Goal: Information Seeking & Learning: Learn about a topic

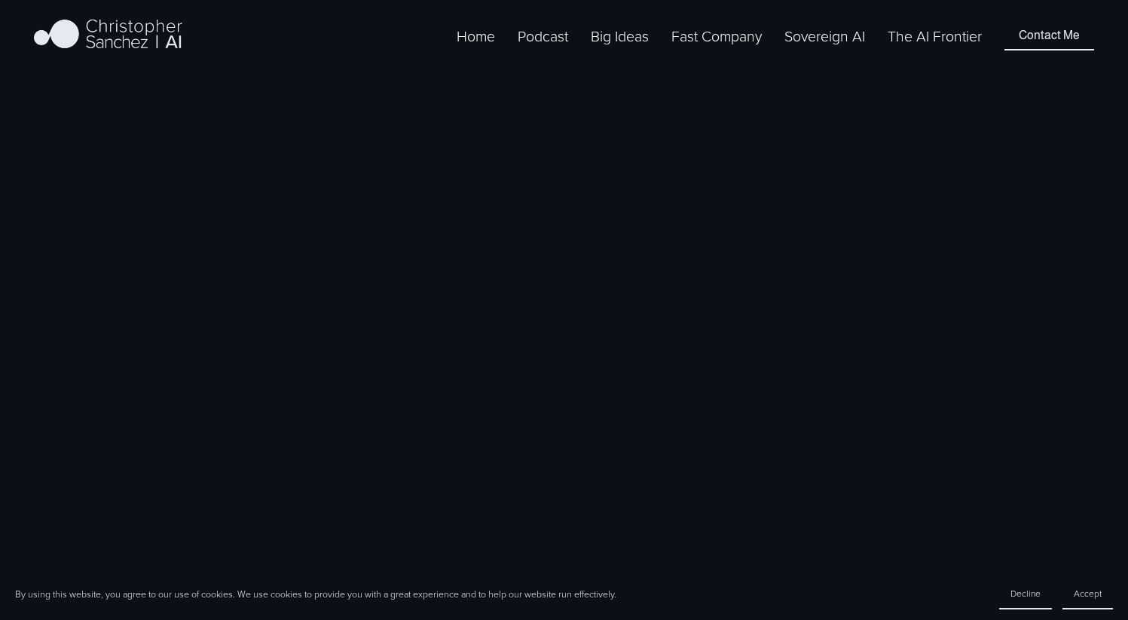
scroll to position [741, 0]
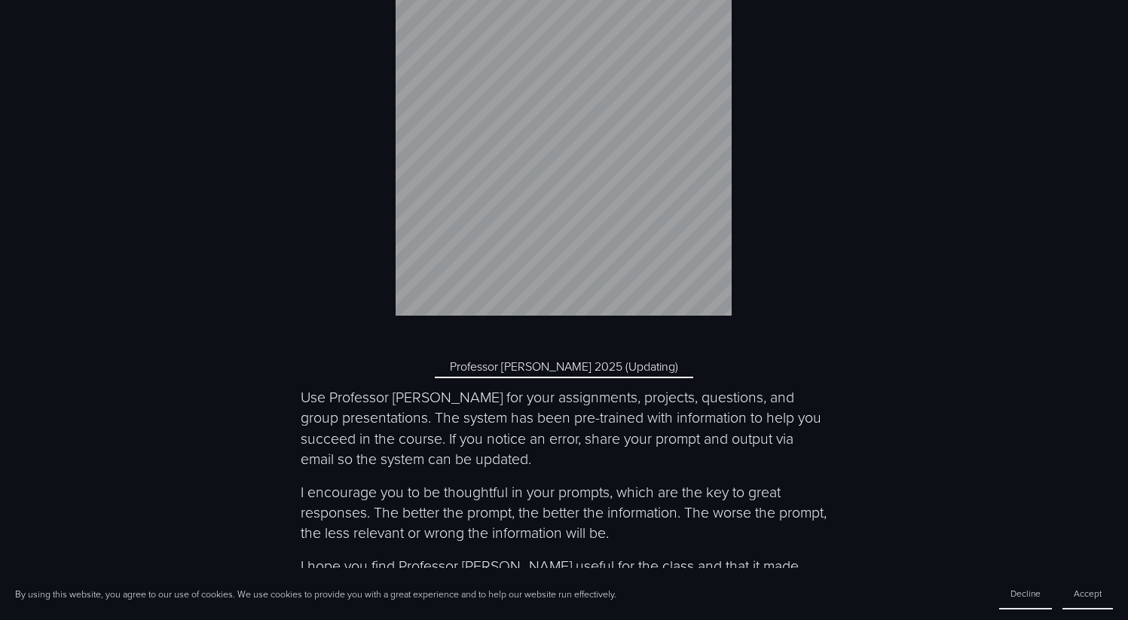
scroll to position [5527, 0]
click at [594, 378] on link "Professor McEthical 2025 (Updating)" at bounding box center [564, 368] width 259 height 23
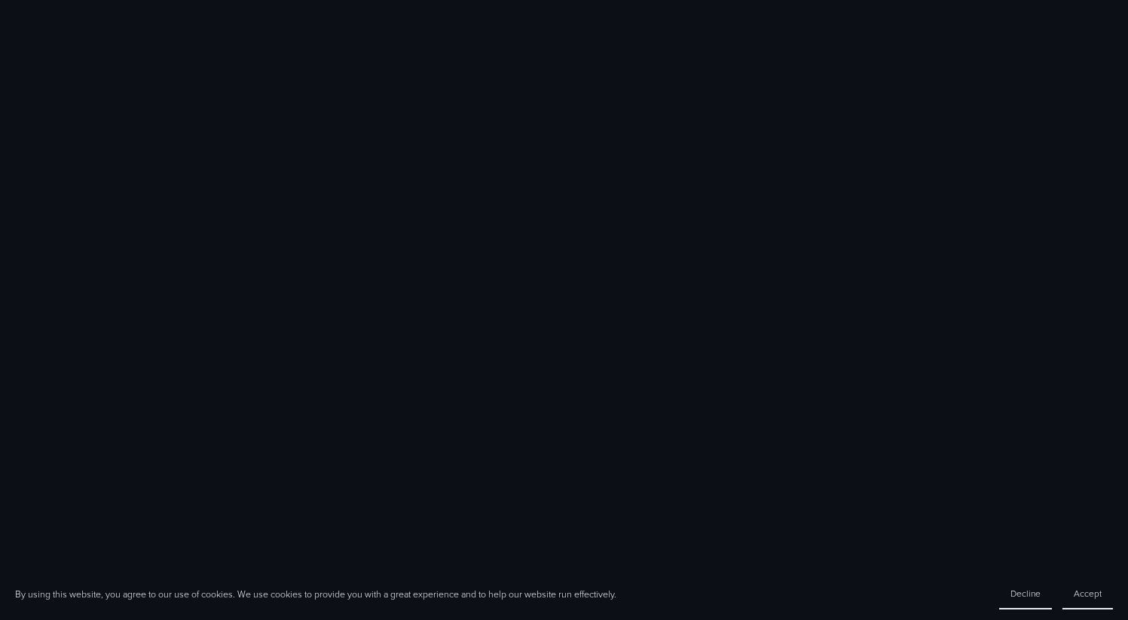
scroll to position [687, 0]
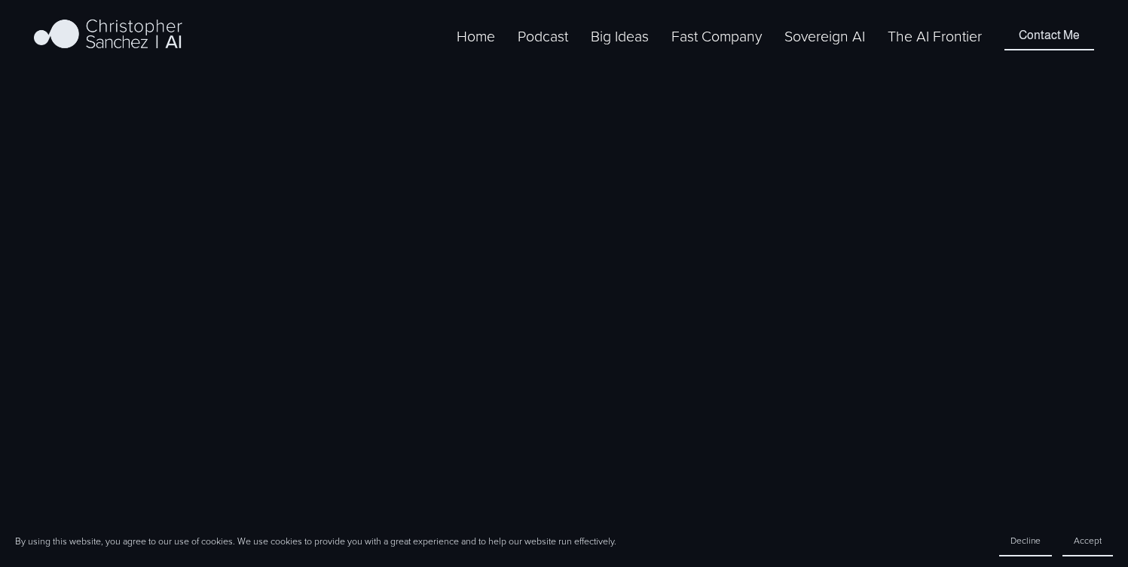
scroll to position [1569, 0]
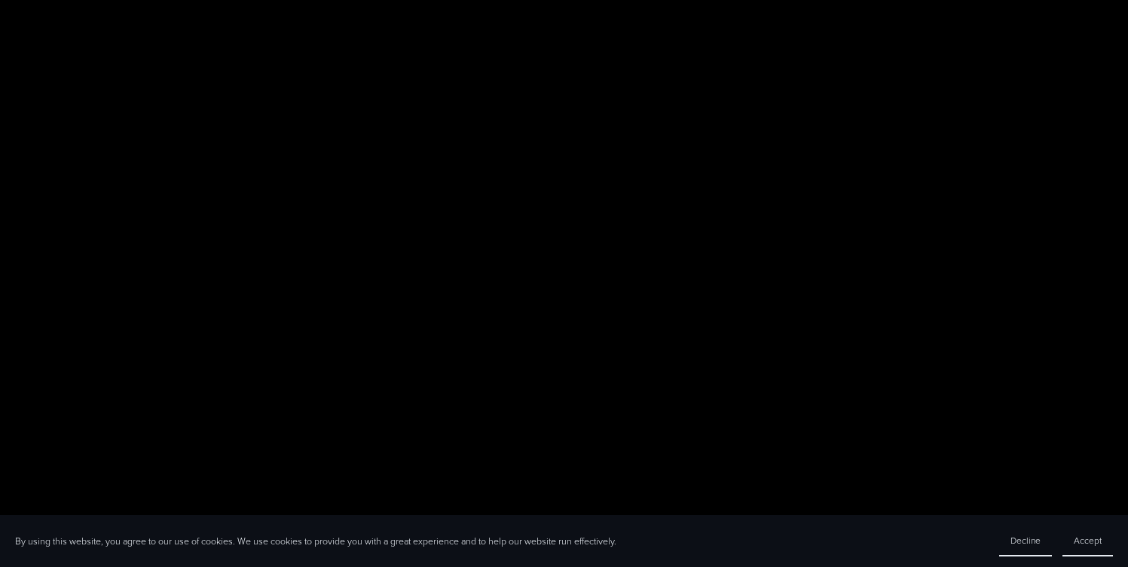
scroll to position [10002, 0]
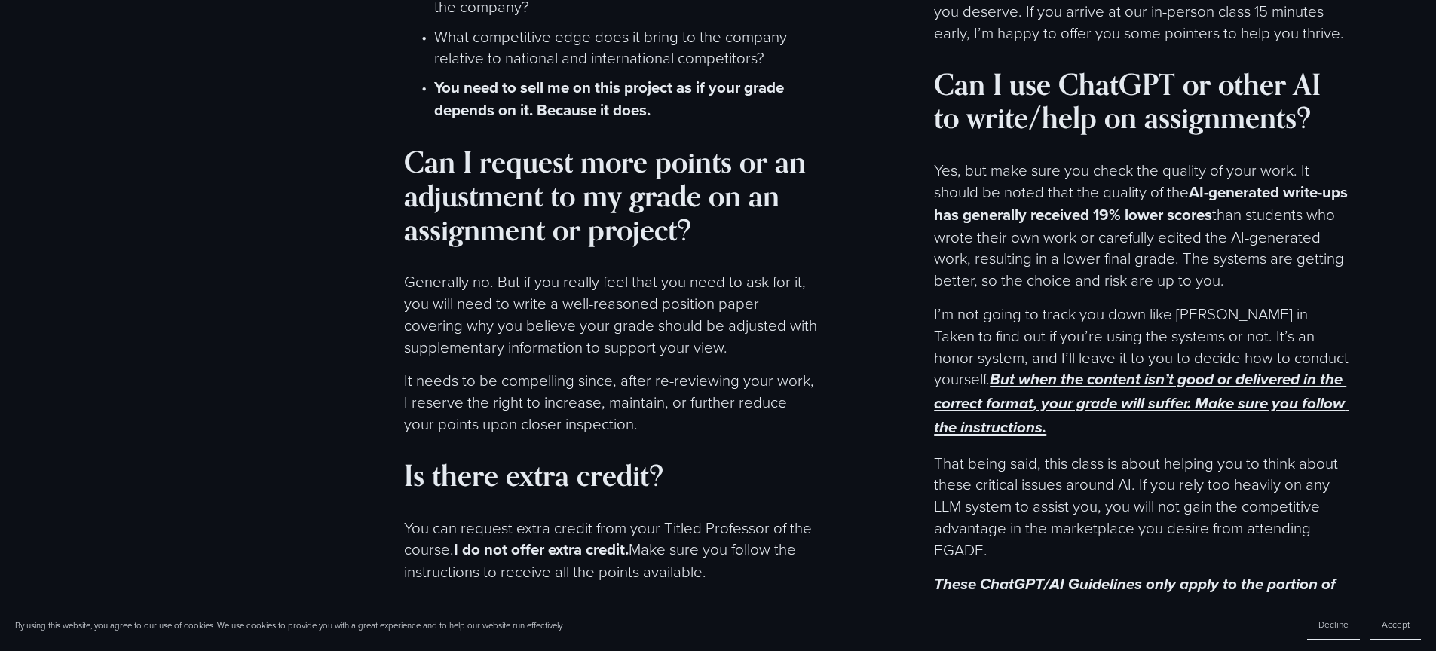
scroll to position [9919, 0]
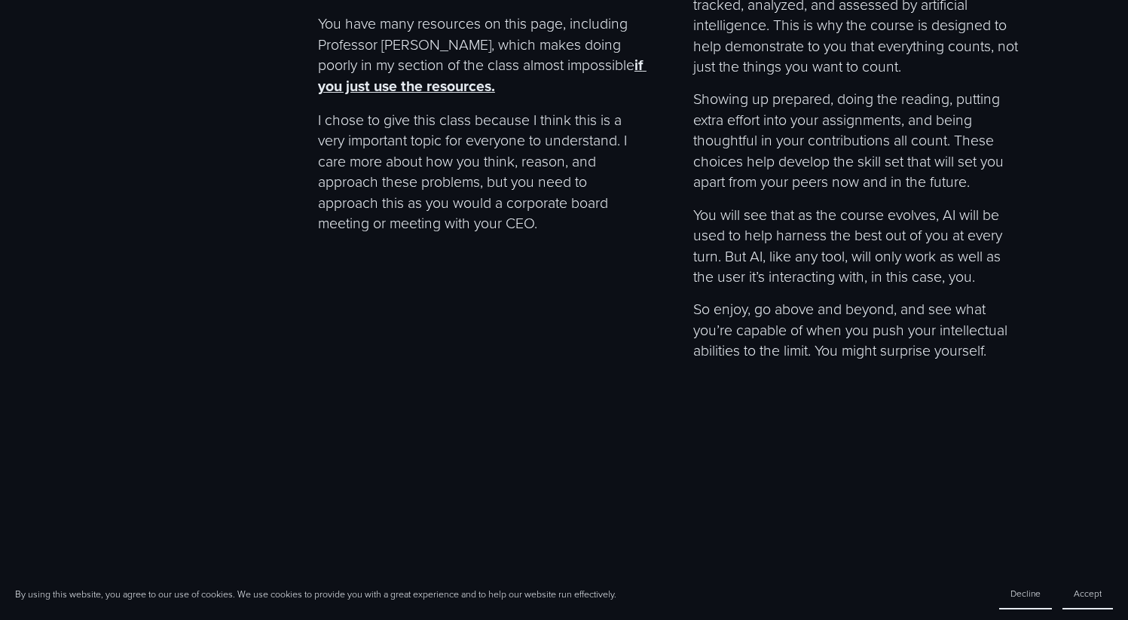
scroll to position [9569, 0]
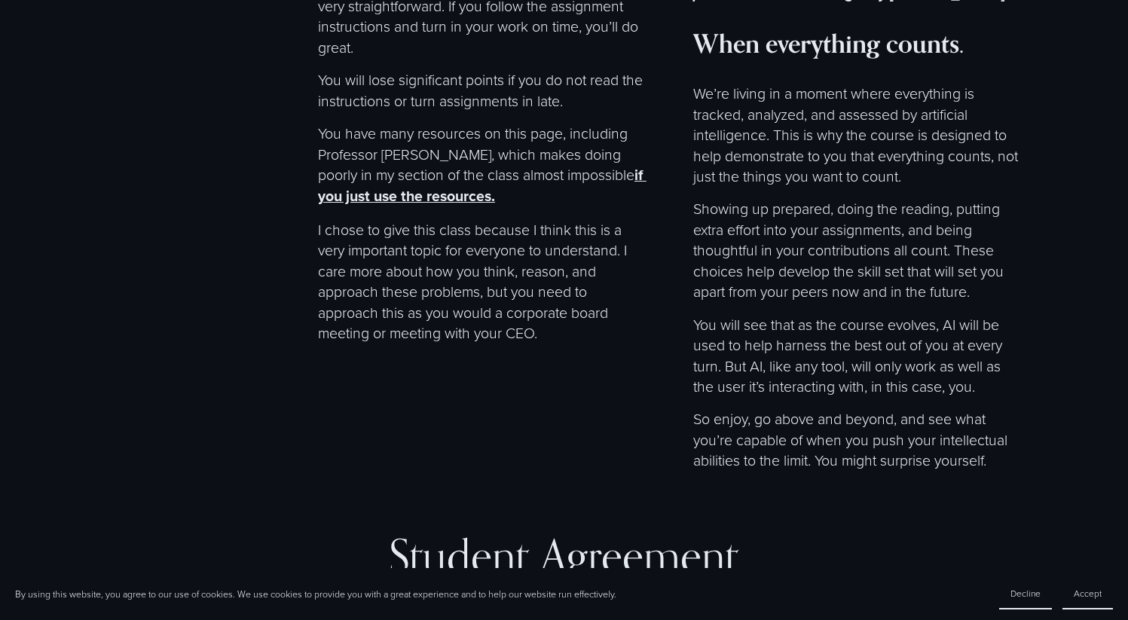
scroll to position [9493, 0]
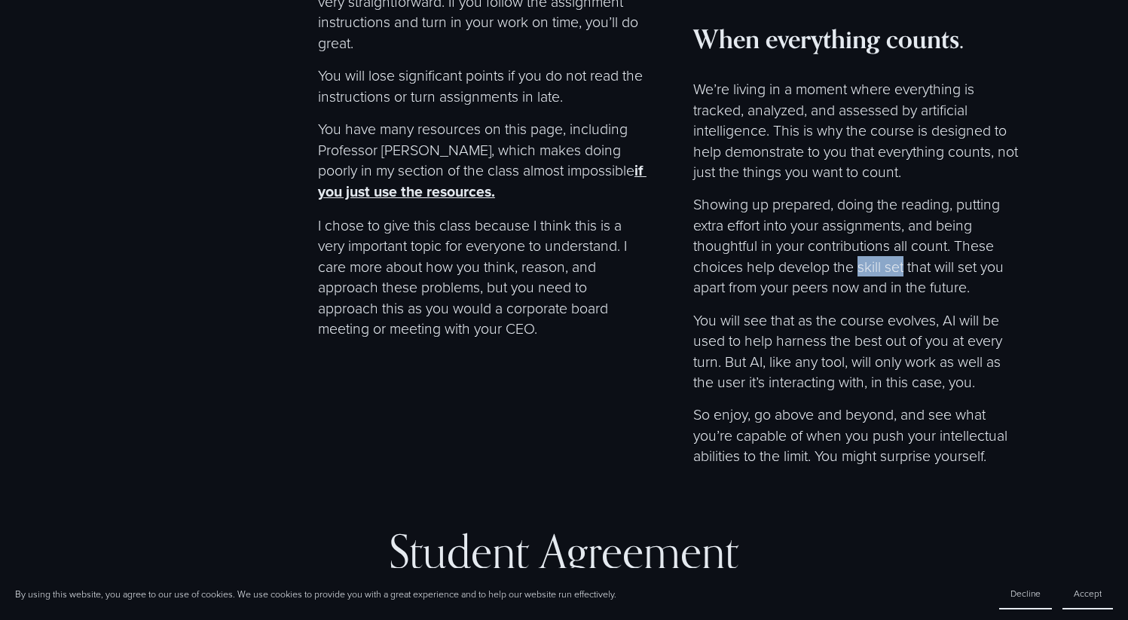
drag, startPoint x: 860, startPoint y: 328, endPoint x: 904, endPoint y: 323, distance: 44.7
click at [904, 297] on p "Showing up prepared, doing the reading, putting extra effort into your assignme…" at bounding box center [856, 245] width 326 height 103
